Goal: Navigation & Orientation: Find specific page/section

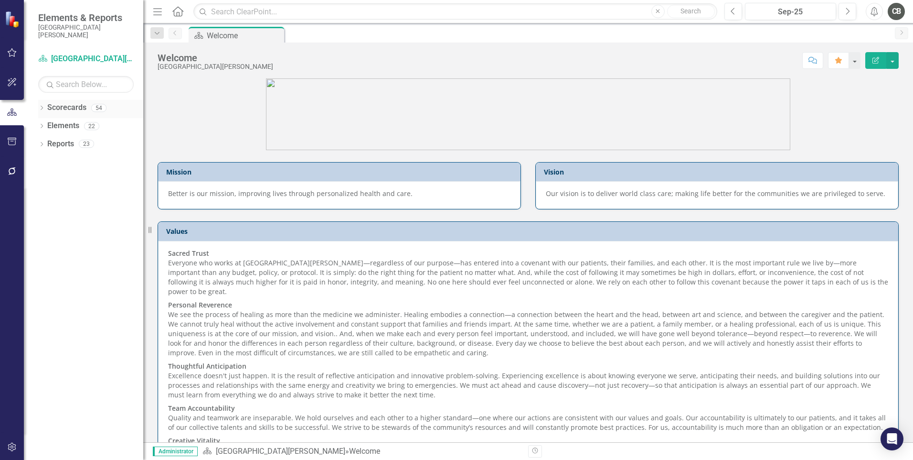
click at [42, 106] on icon "Dropdown" at bounding box center [41, 108] width 7 height 5
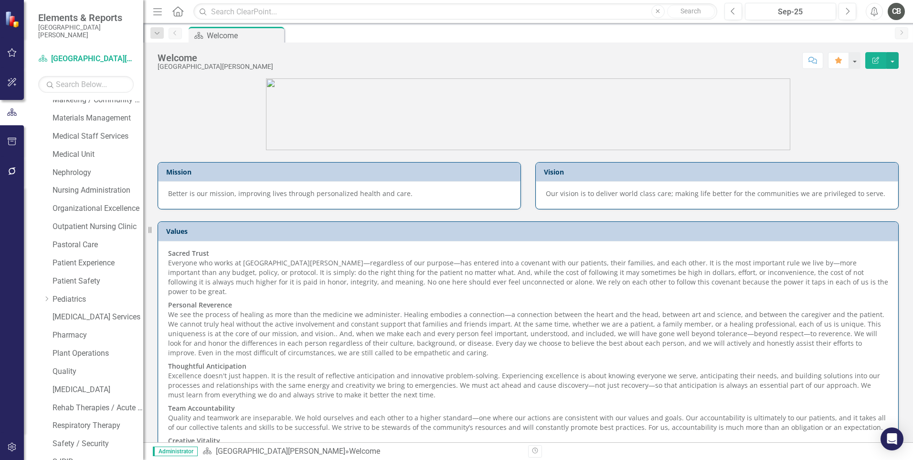
scroll to position [580, 0]
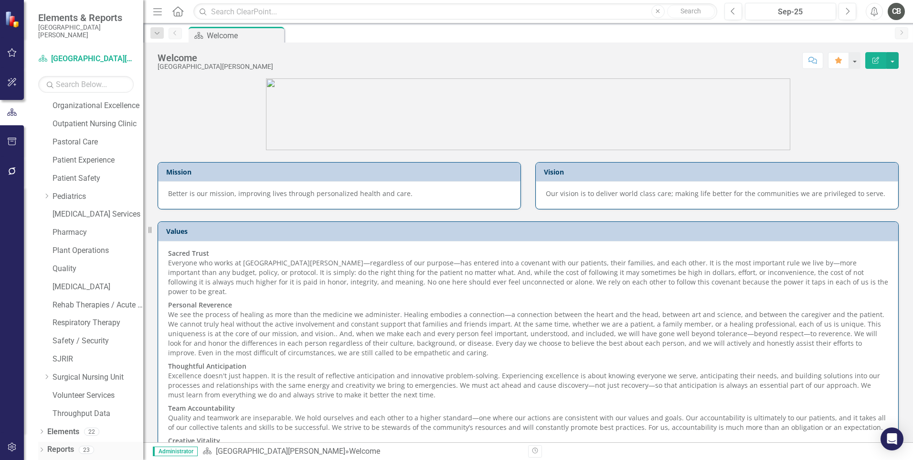
click at [41, 447] on div "Dropdown" at bounding box center [41, 451] width 7 height 8
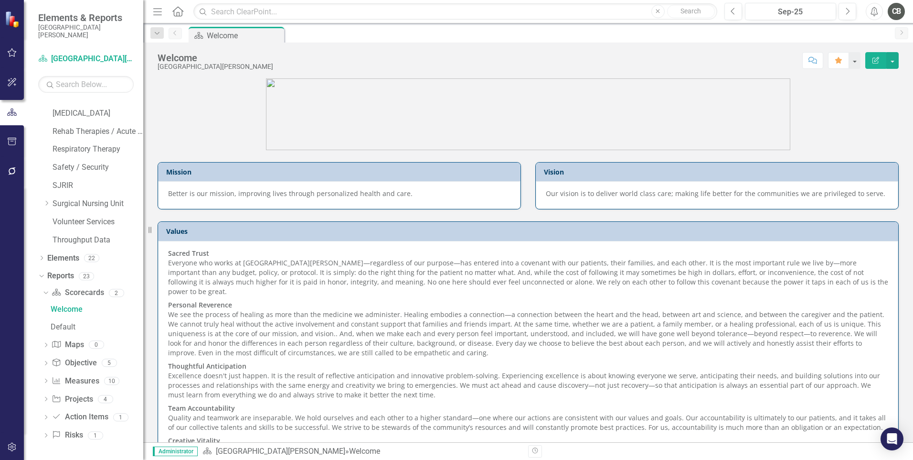
click at [42, 397] on div "Dropdown Scorecard Scorecards 2 Welcome Default Dropdown Map Maps 0 Dropdown Ob…" at bounding box center [90, 365] width 105 height 161
click at [44, 396] on div "Dropdown" at bounding box center [46, 400] width 7 height 8
click at [45, 328] on icon "Dropdown" at bounding box center [44, 329] width 5 height 7
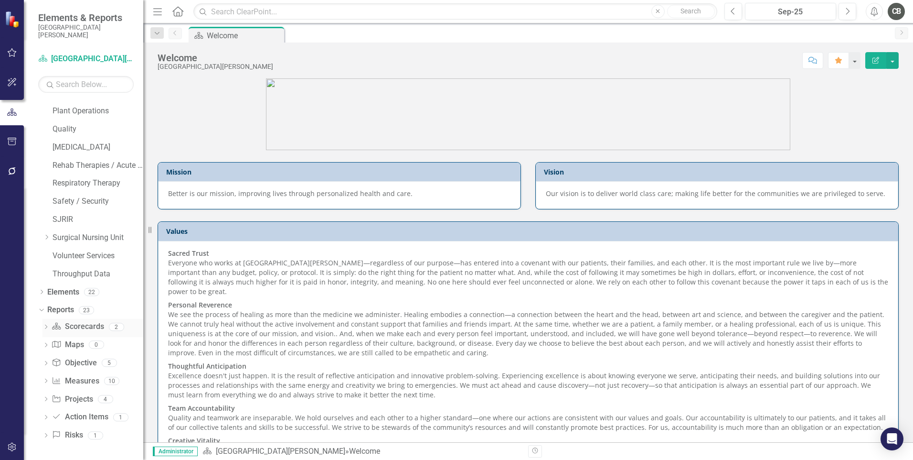
click at [46, 326] on icon at bounding box center [46, 326] width 2 height 4
click at [46, 288] on div "Dropdown Scorecard Scorecards 2" at bounding box center [93, 294] width 101 height 18
click at [44, 290] on icon "Dropdown" at bounding box center [44, 292] width 5 height 7
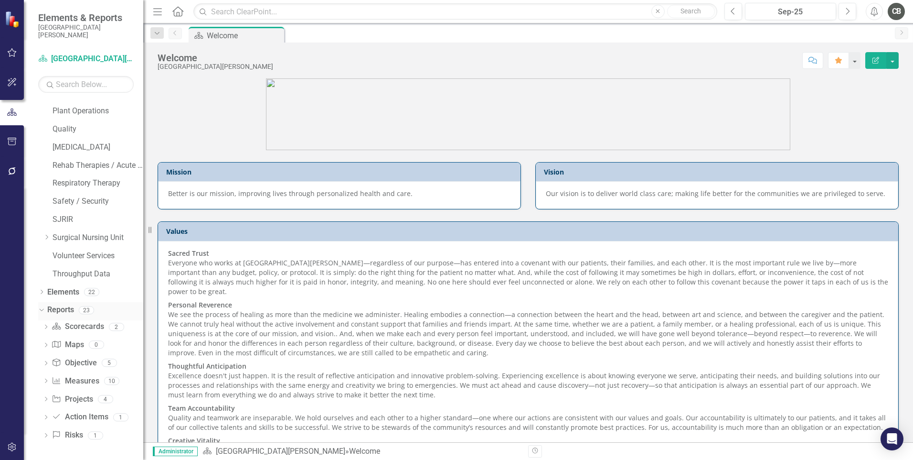
click at [41, 305] on div "Dropdown Reports 23" at bounding box center [90, 311] width 105 height 18
click at [43, 310] on div "Dropdown" at bounding box center [40, 309] width 8 height 7
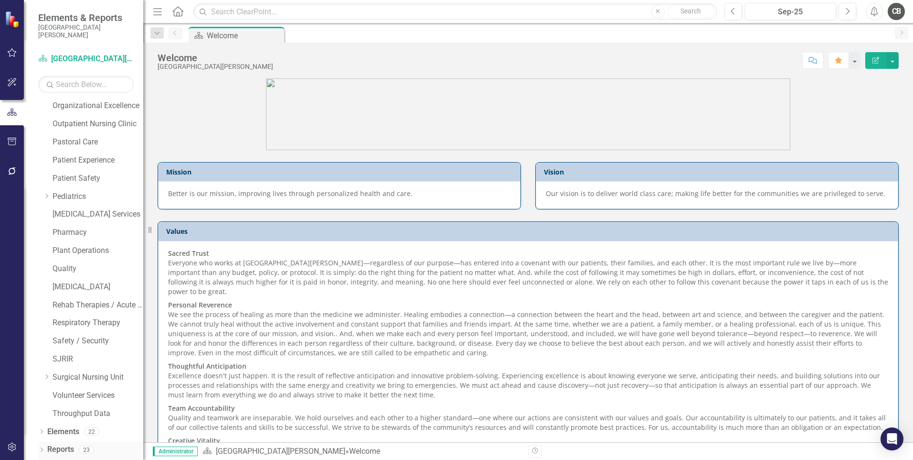
scroll to position [580, 0]
click at [37, 427] on div "Dropdown Scorecards [GEOGRAPHIC_DATA][PERSON_NAME] Admitting / Registration Air…" at bounding box center [83, 280] width 119 height 360
click at [41, 430] on icon "Dropdown" at bounding box center [41, 431] width 7 height 5
click at [46, 376] on icon "Dropdown" at bounding box center [46, 377] width 7 height 5
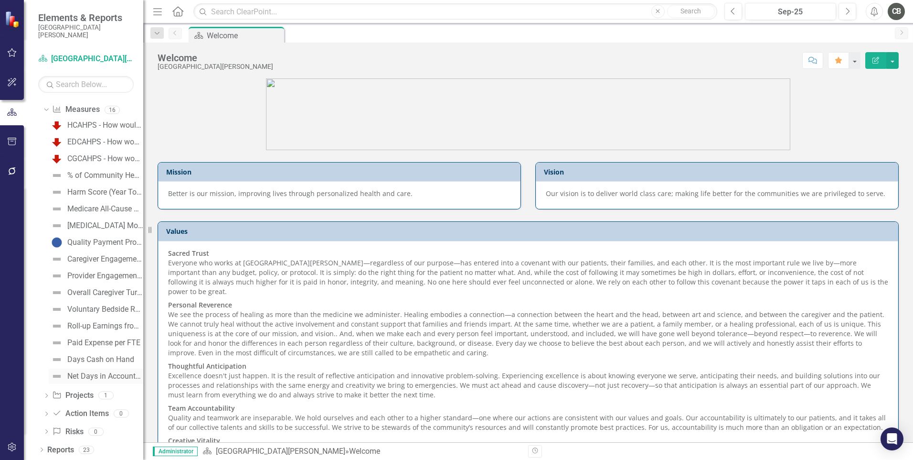
scroll to position [843, 0]
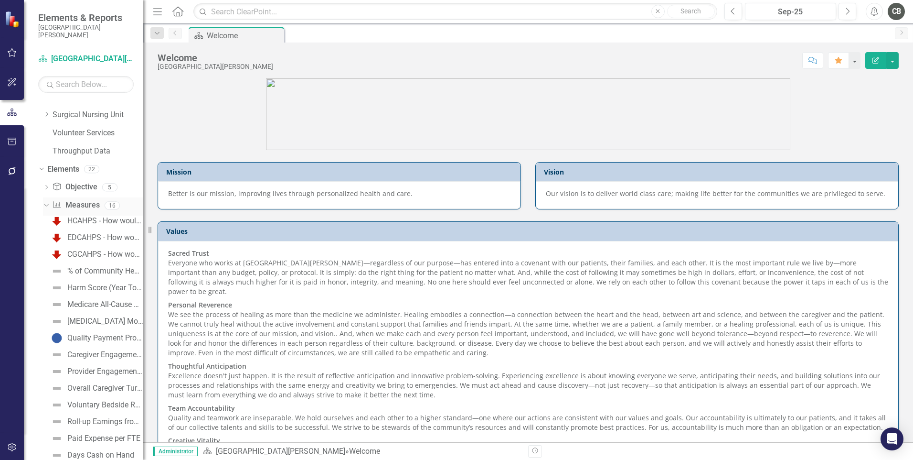
click at [47, 205] on icon "Dropdown" at bounding box center [45, 205] width 5 height 7
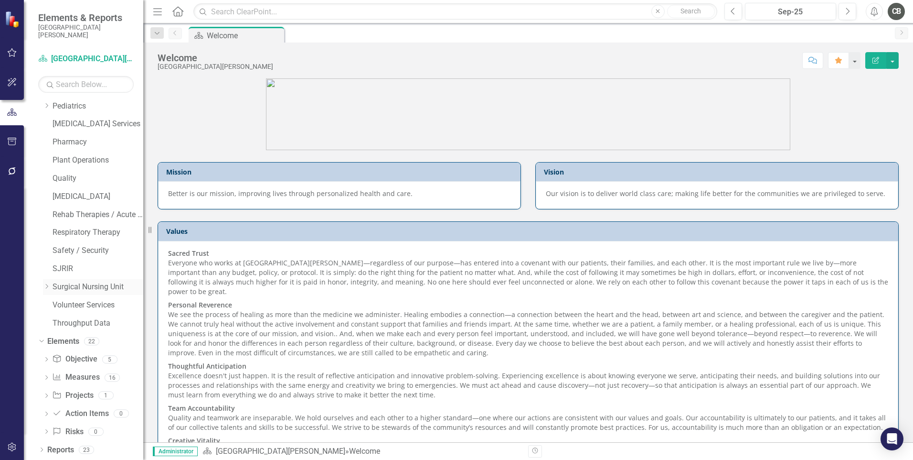
scroll to position [623, 0]
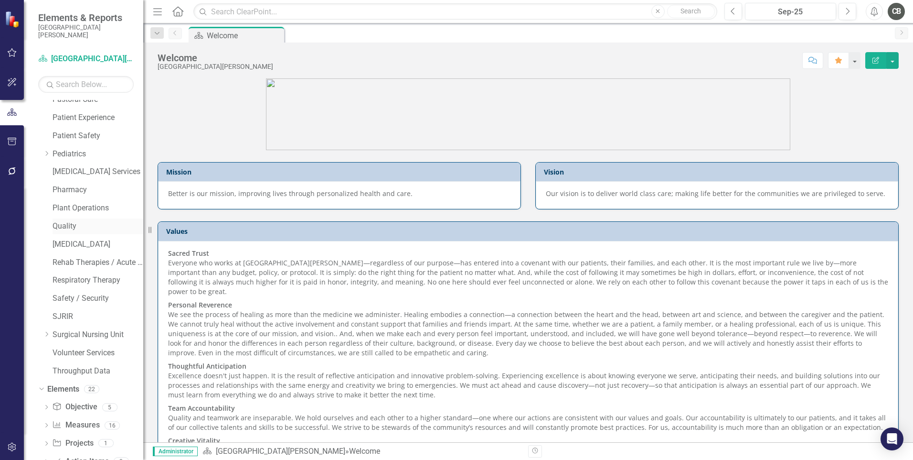
click at [70, 224] on link "Quality" at bounding box center [98, 226] width 91 height 11
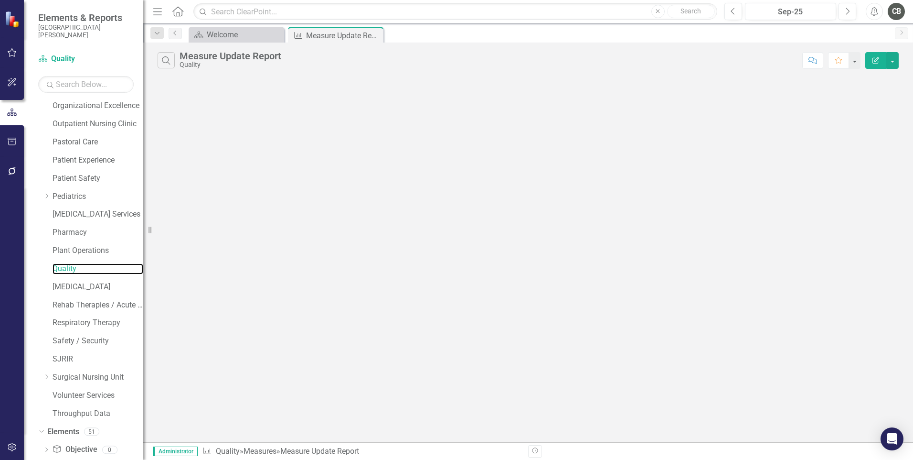
scroll to position [623, 0]
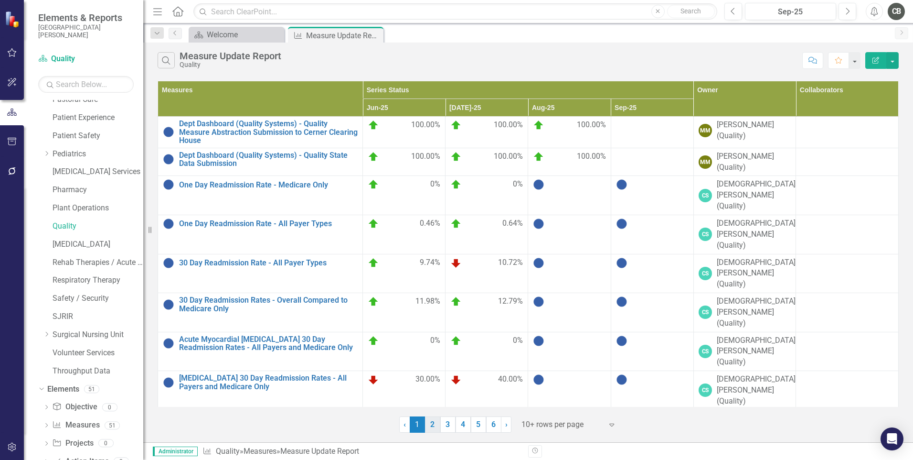
click at [439, 431] on link "2" at bounding box center [432, 424] width 15 height 16
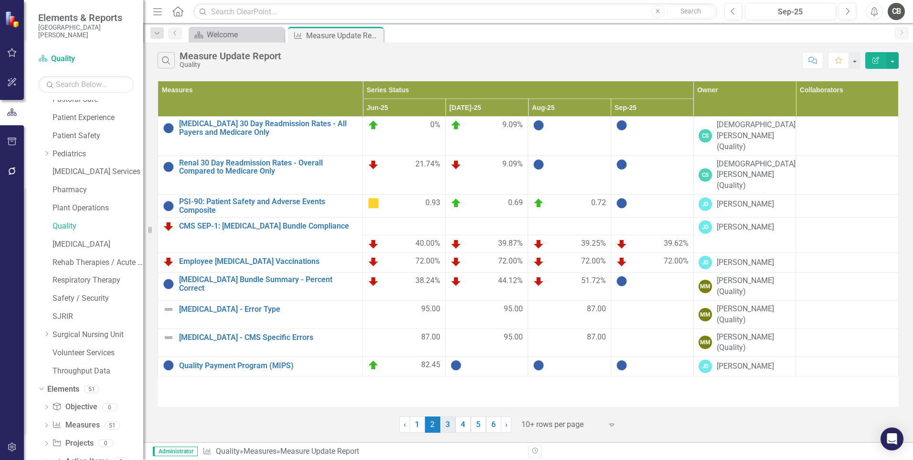
click at [452, 425] on link "3" at bounding box center [447, 424] width 15 height 16
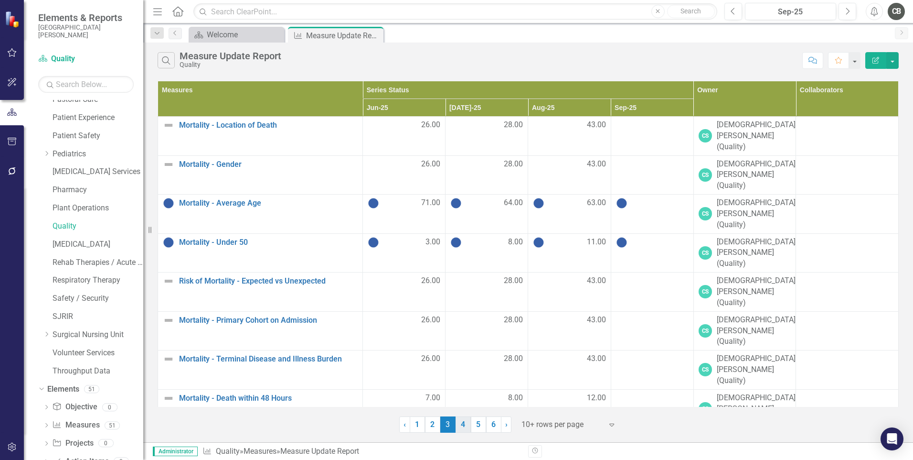
click at [467, 424] on link "4" at bounding box center [463, 424] width 15 height 16
click at [535, 418] on div "‹ Previous 1 2 3 4 (current) 5 6 › Next" at bounding box center [528, 429] width 741 height 23
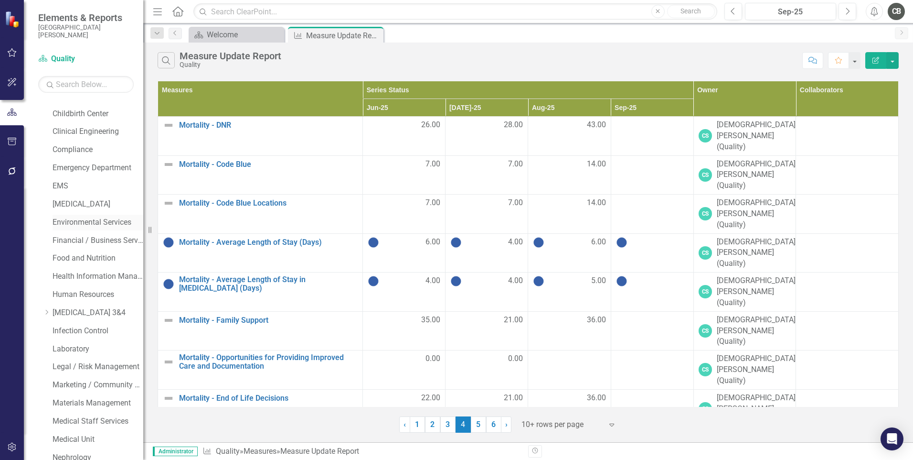
scroll to position [0, 0]
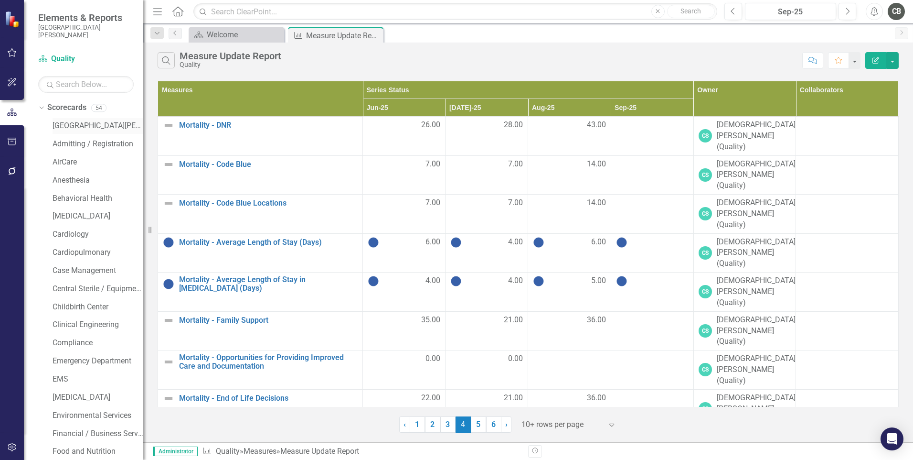
click at [99, 128] on link "[GEOGRAPHIC_DATA][PERSON_NAME]" at bounding box center [98, 125] width 91 height 11
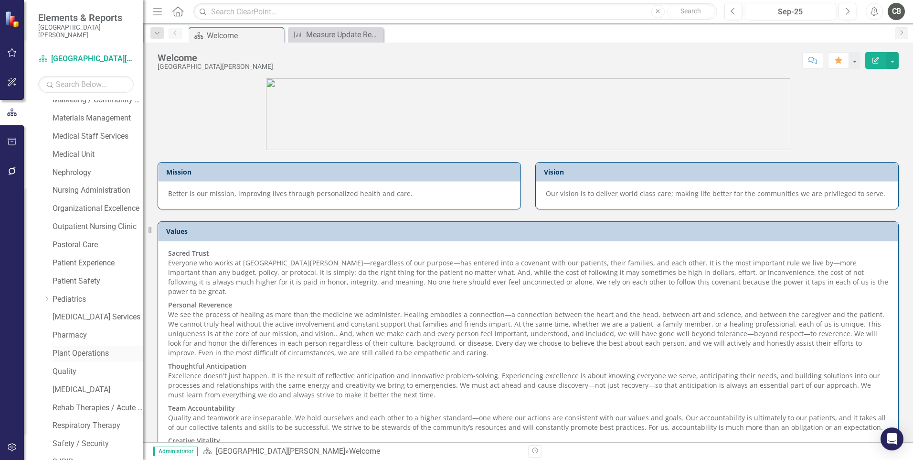
scroll to position [621, 0]
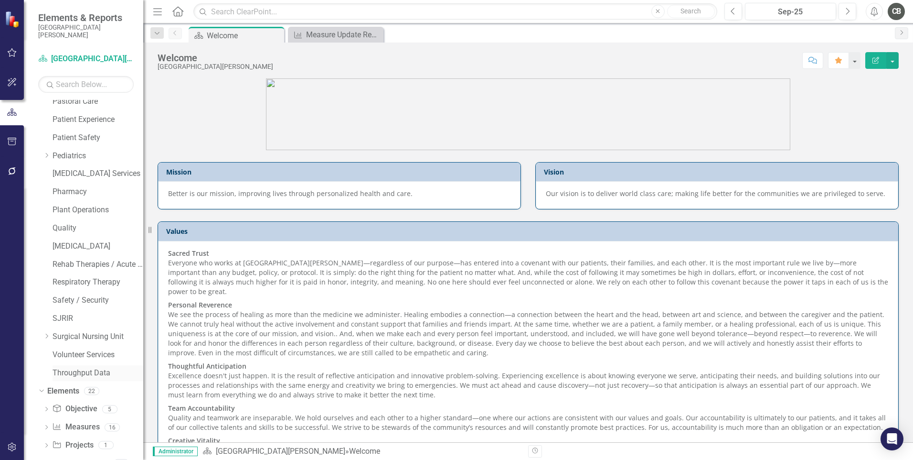
click at [86, 372] on link "Throughput Data" at bounding box center [98, 372] width 91 height 11
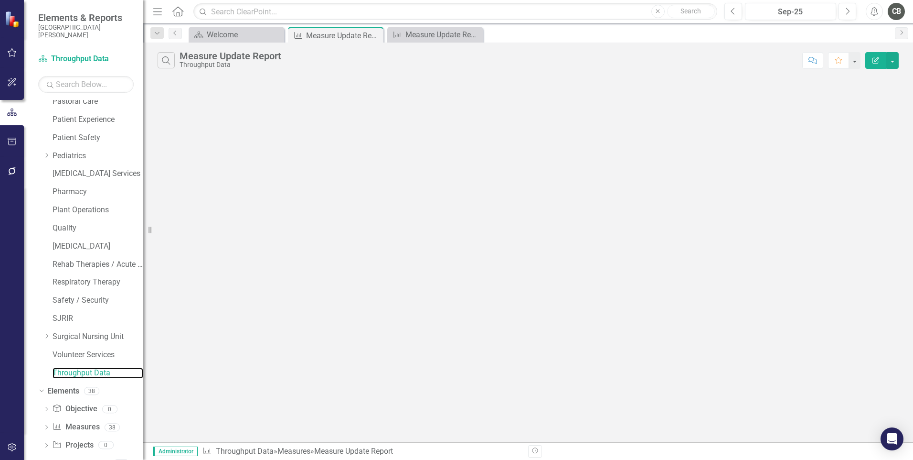
scroll to position [621, 0]
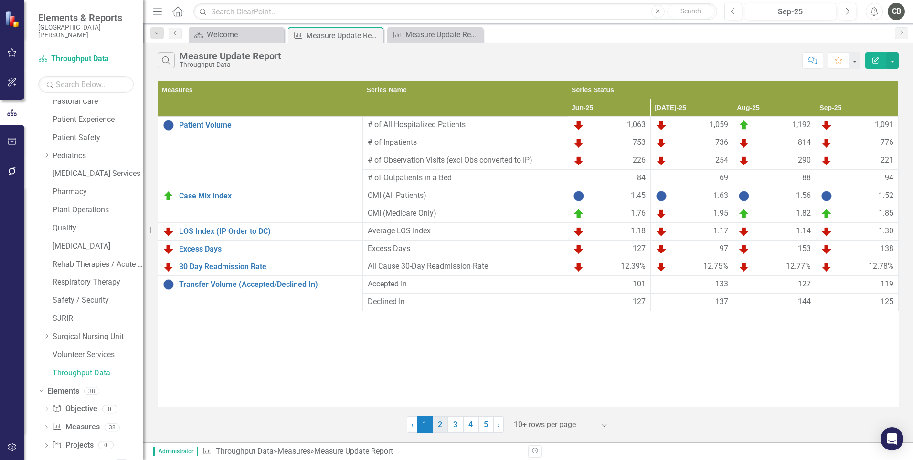
click at [442, 427] on link "2" at bounding box center [440, 424] width 15 height 16
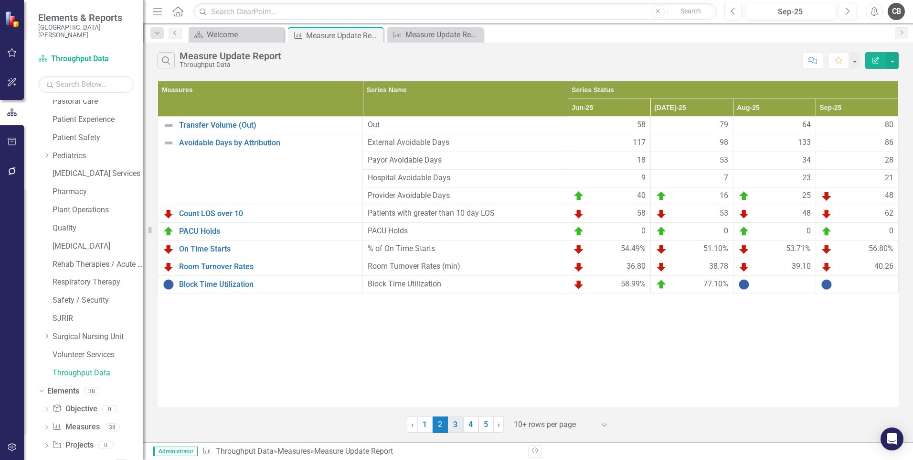
click at [456, 429] on link "3" at bounding box center [455, 424] width 15 height 16
